Goal: Information Seeking & Learning: Learn about a topic

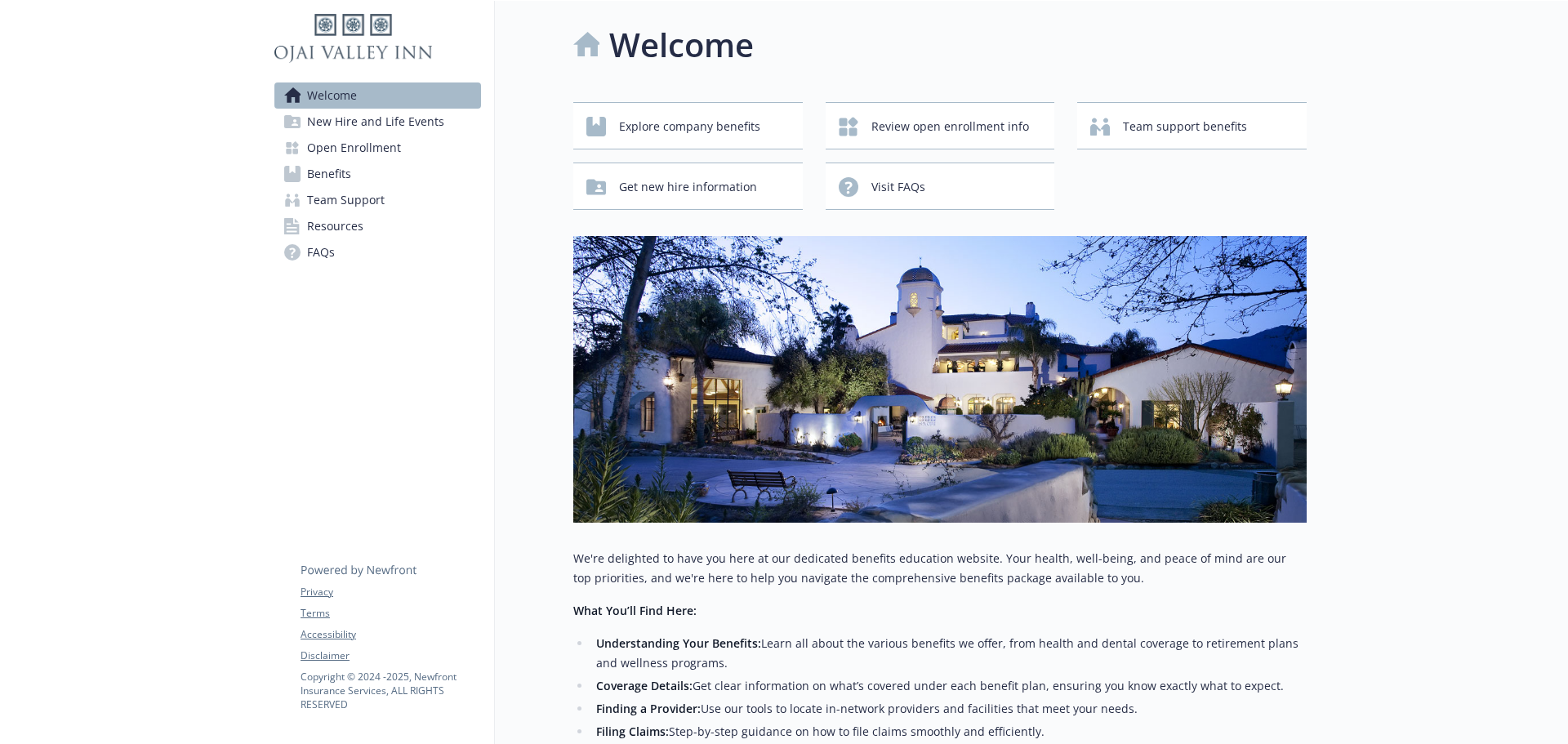
click at [338, 187] on span "Team Support" at bounding box center [346, 200] width 78 height 26
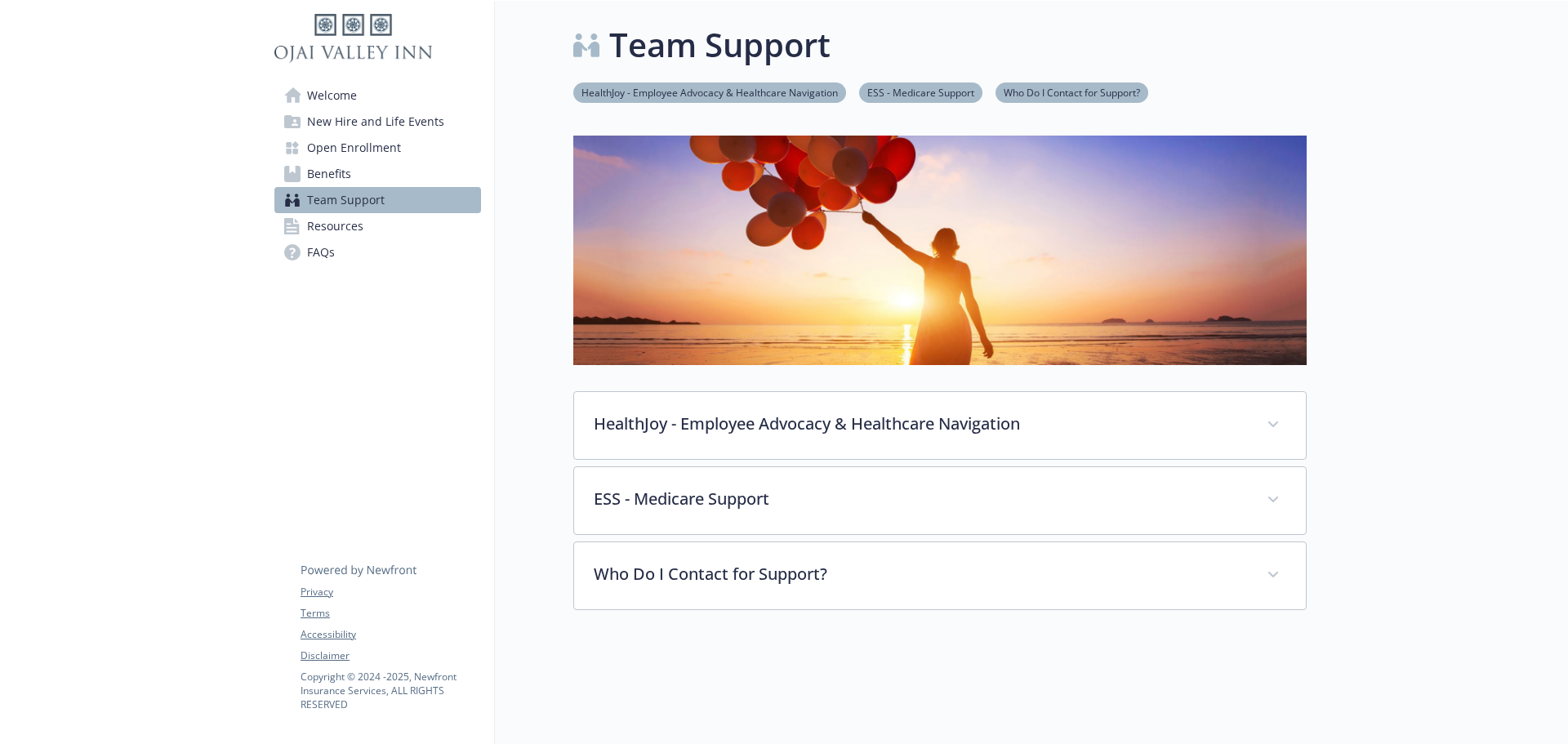
click at [342, 178] on span "Benefits" at bounding box center [328, 174] width 44 height 26
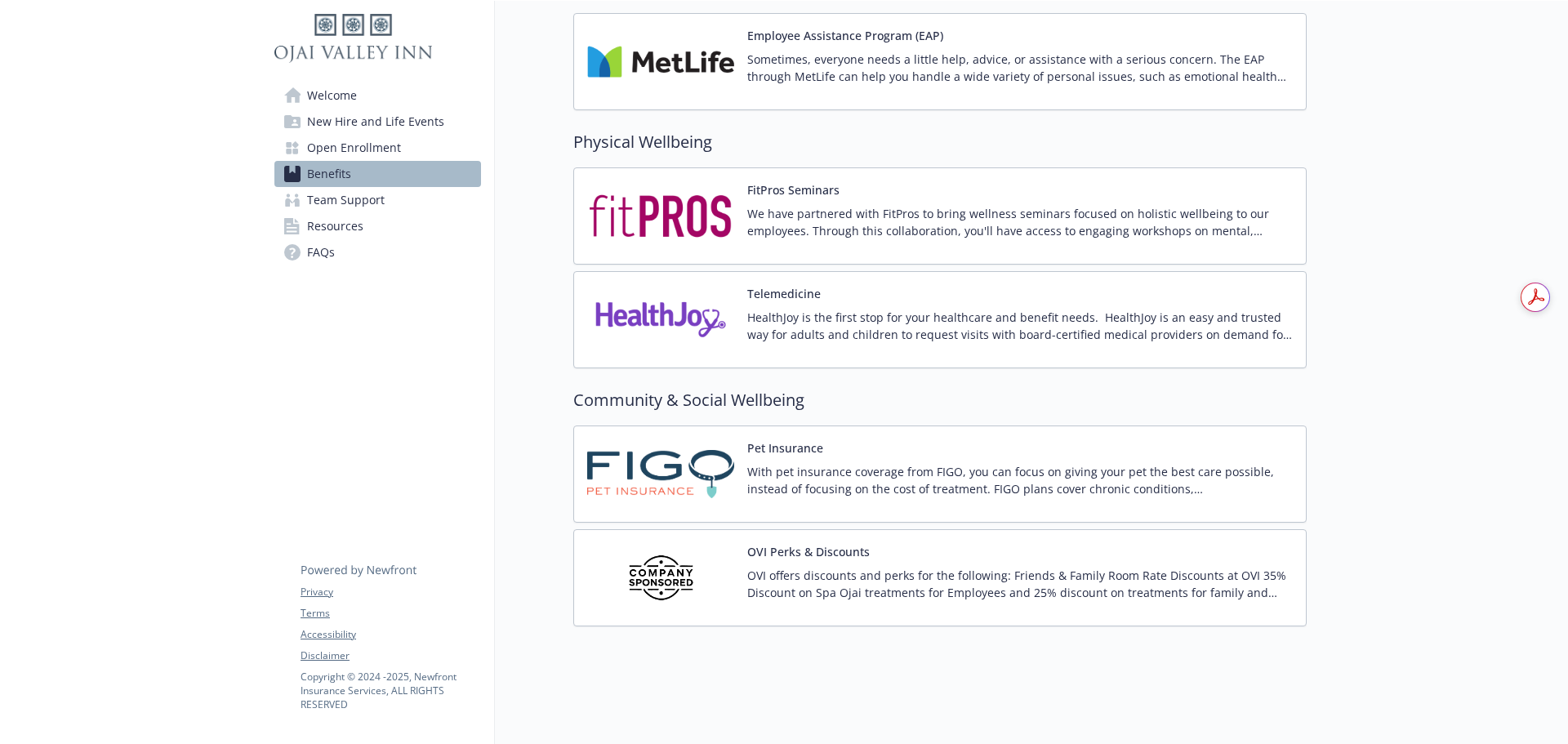
click at [671, 557] on img at bounding box center [660, 578] width 147 height 70
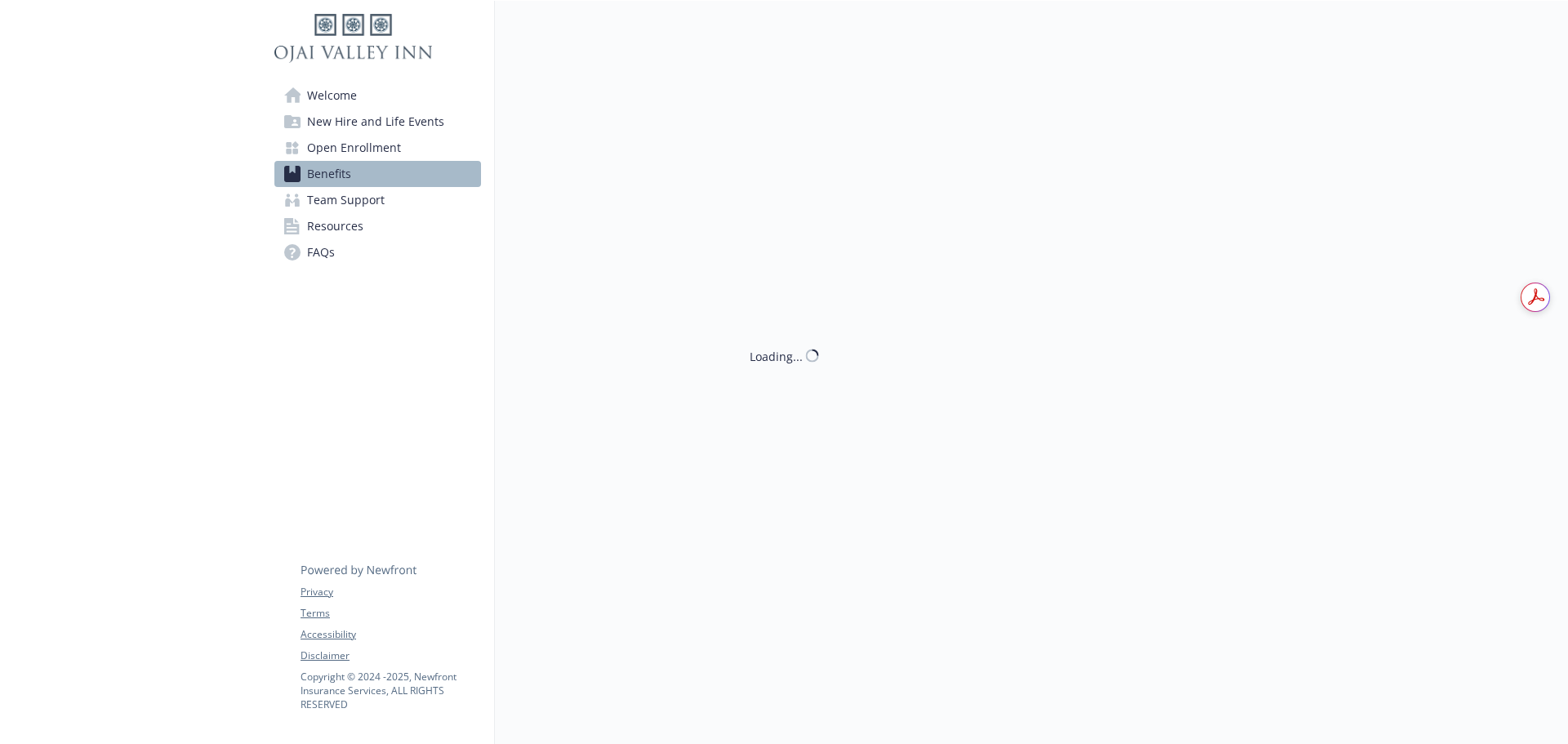
scroll to position [2611, 0]
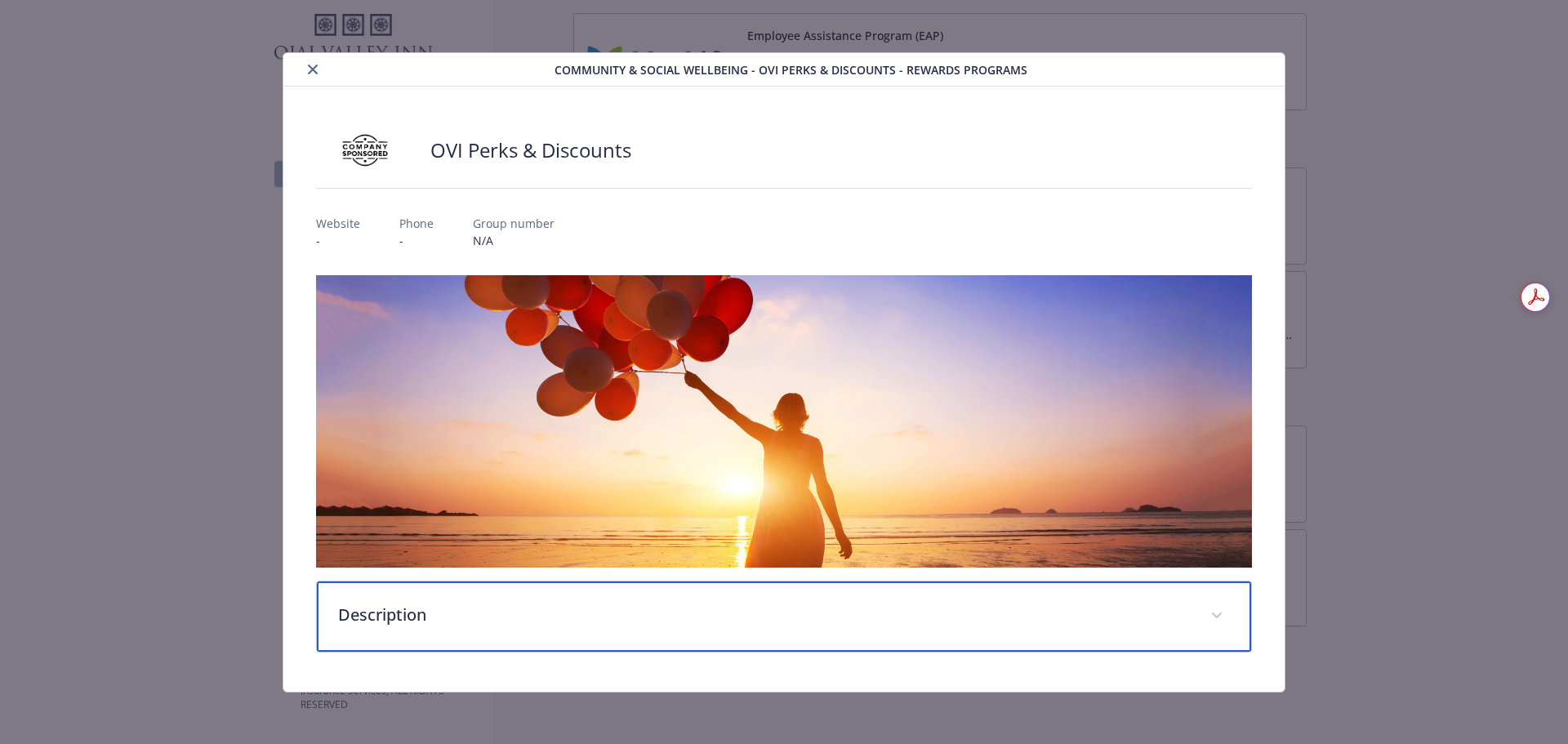
click at [460, 620] on p "Description" at bounding box center [764, 615] width 853 height 24
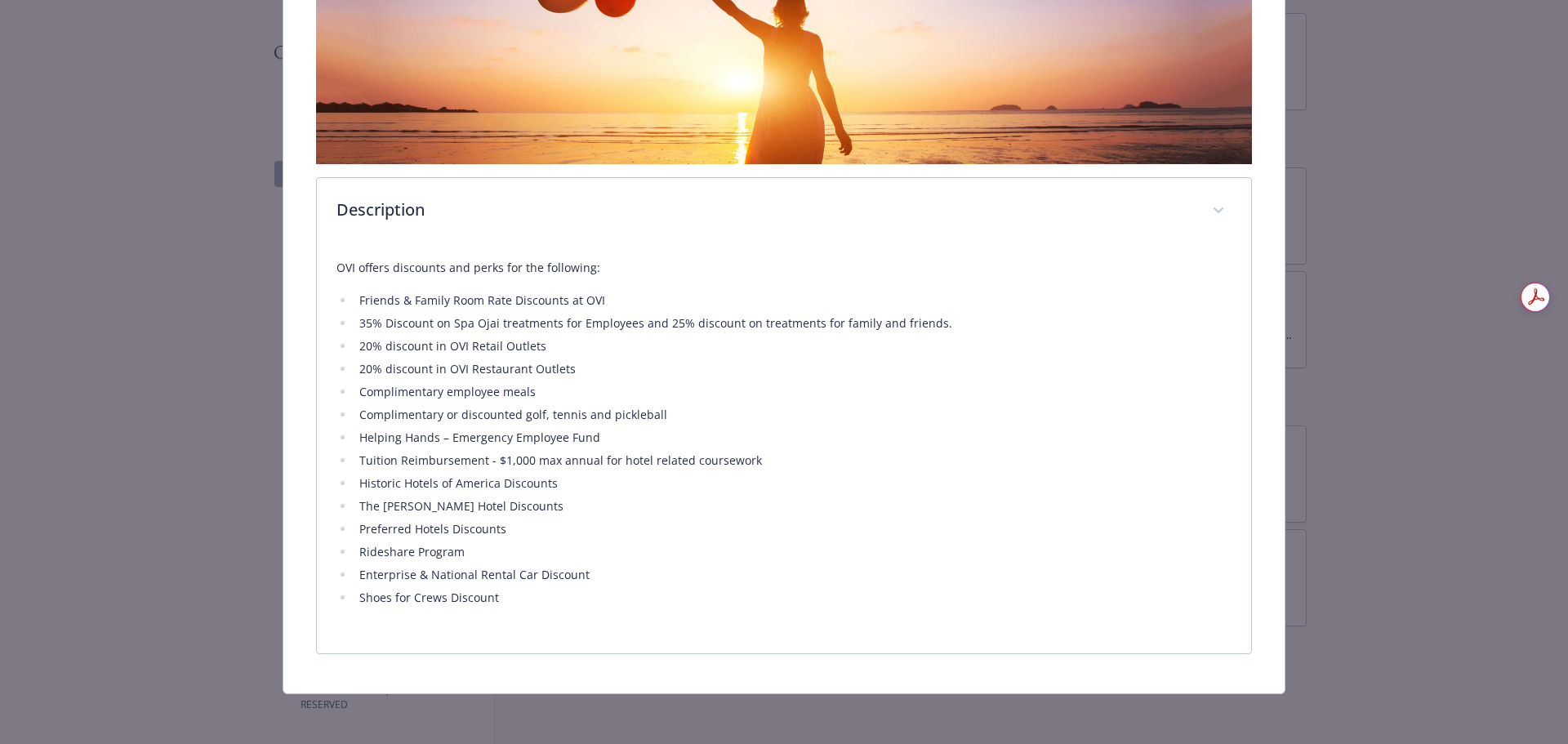
scroll to position [0, 0]
